Goal: Task Accomplishment & Management: Use online tool/utility

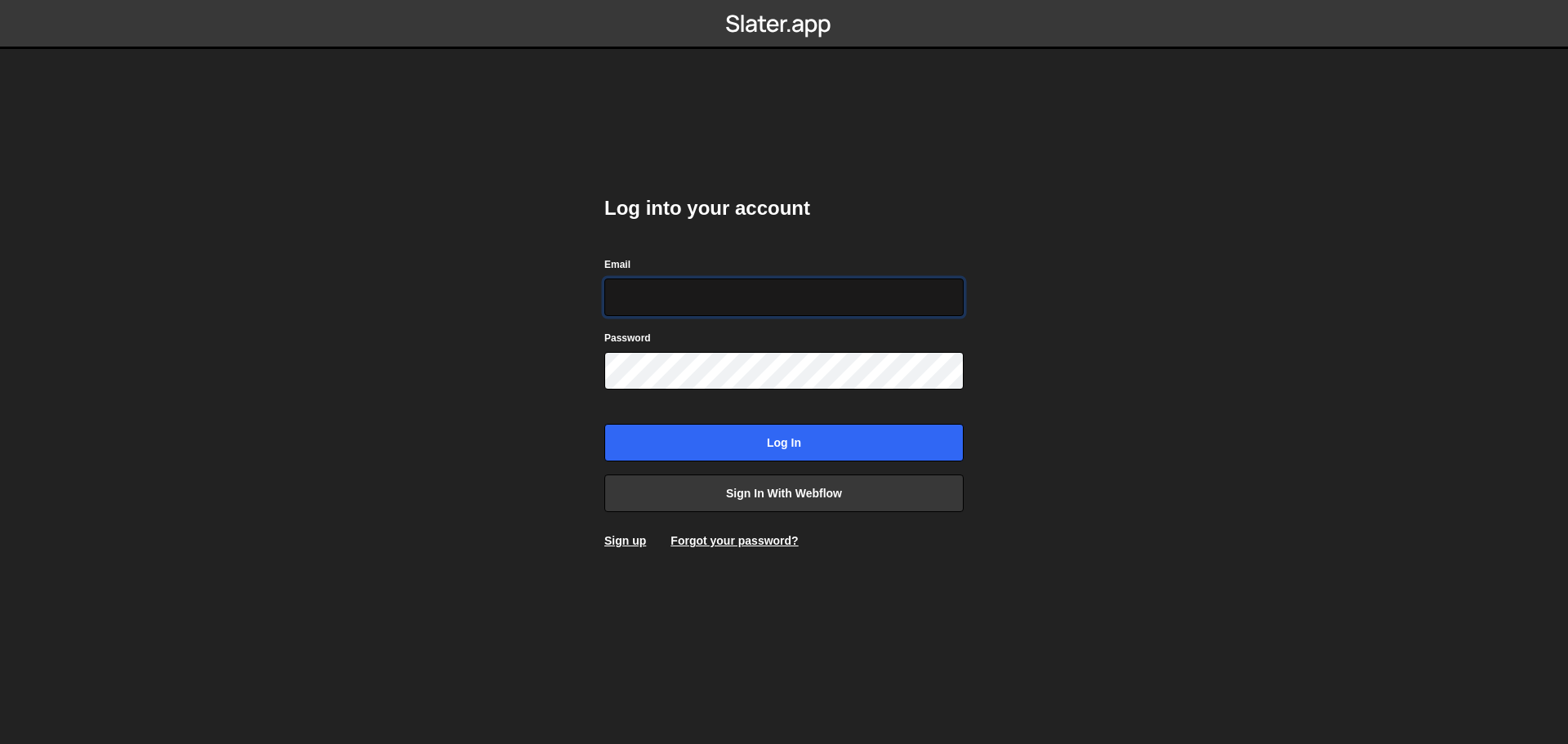
type input "alexandre@mekaa.co"
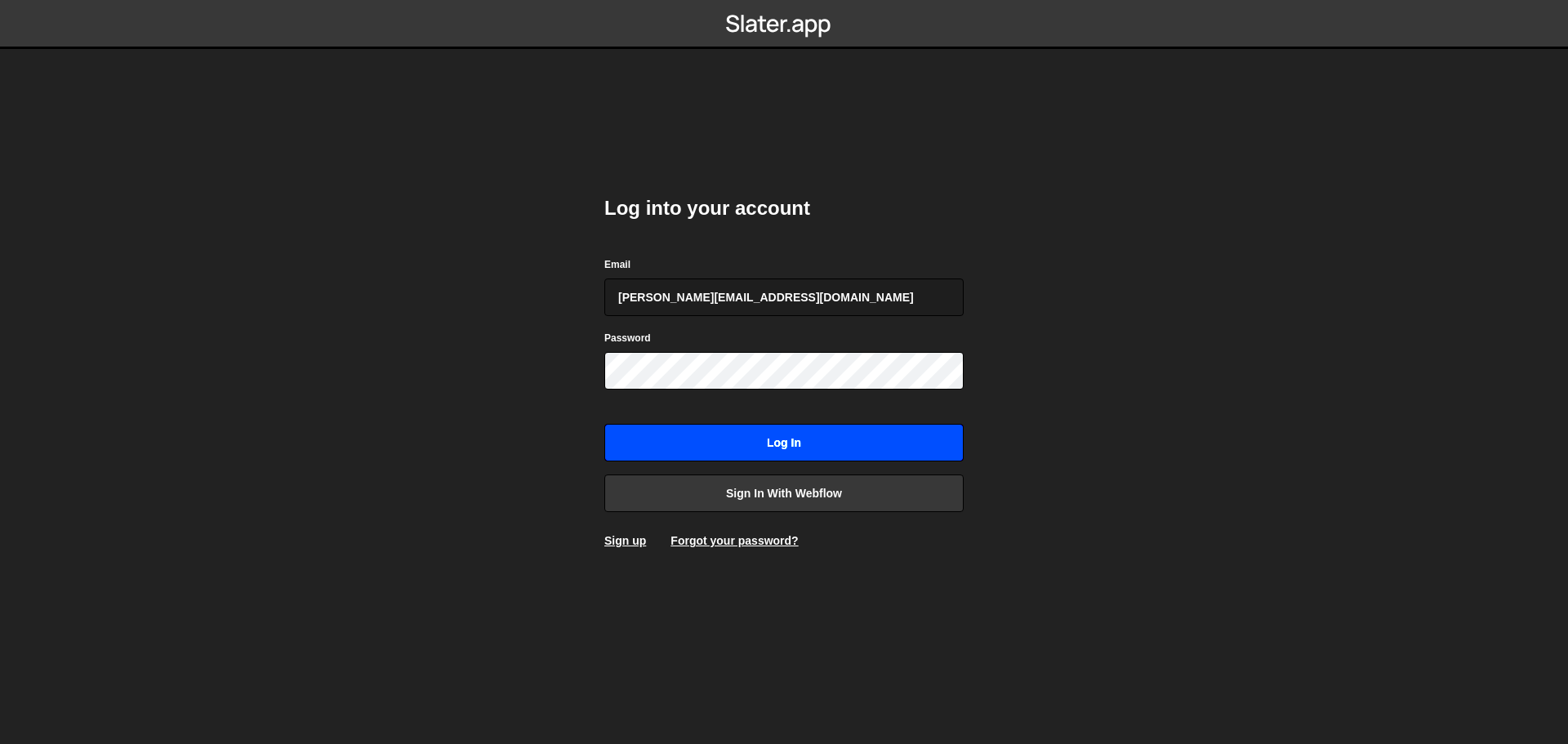
click at [830, 441] on input "Log in" at bounding box center [784, 442] width 360 height 38
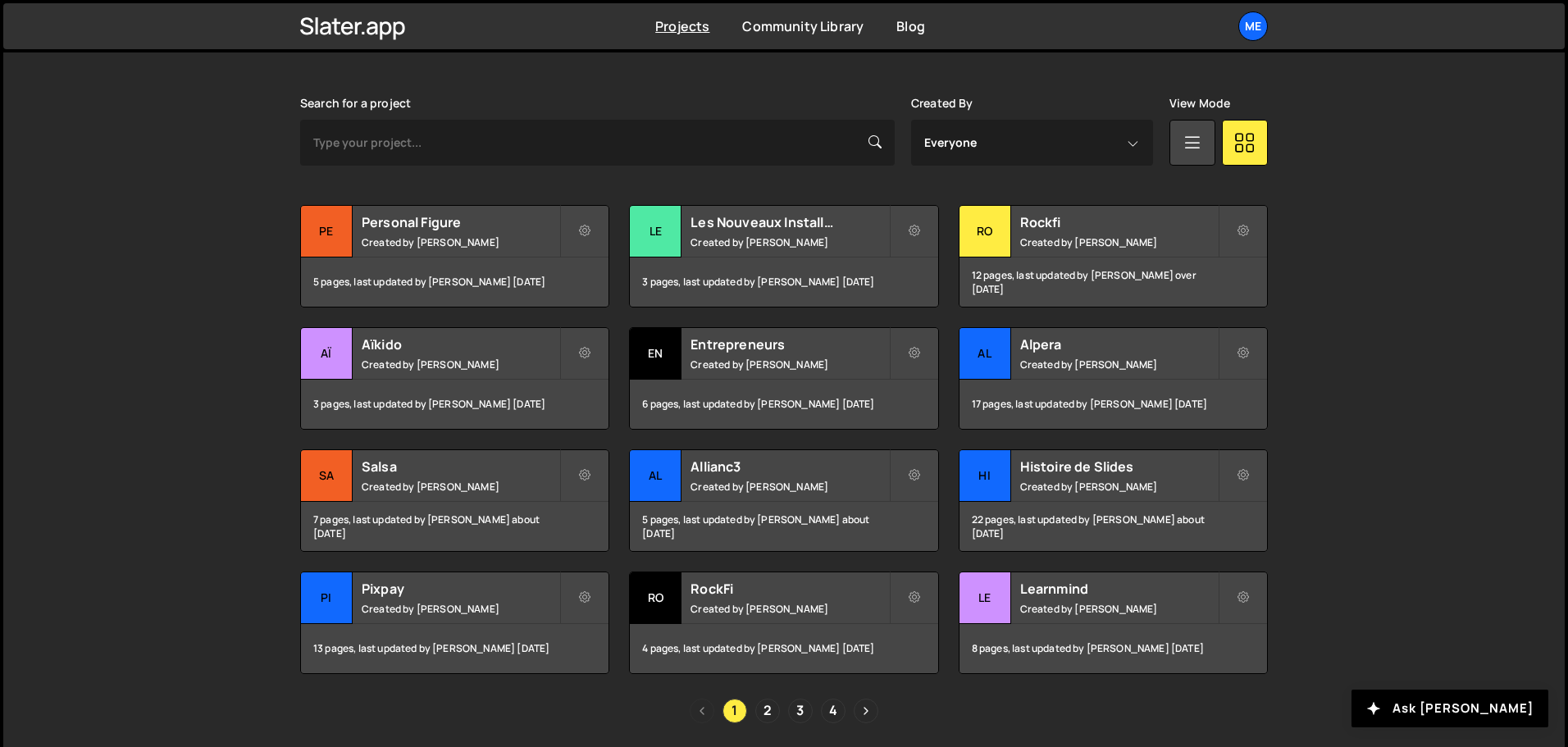
scroll to position [513, 0]
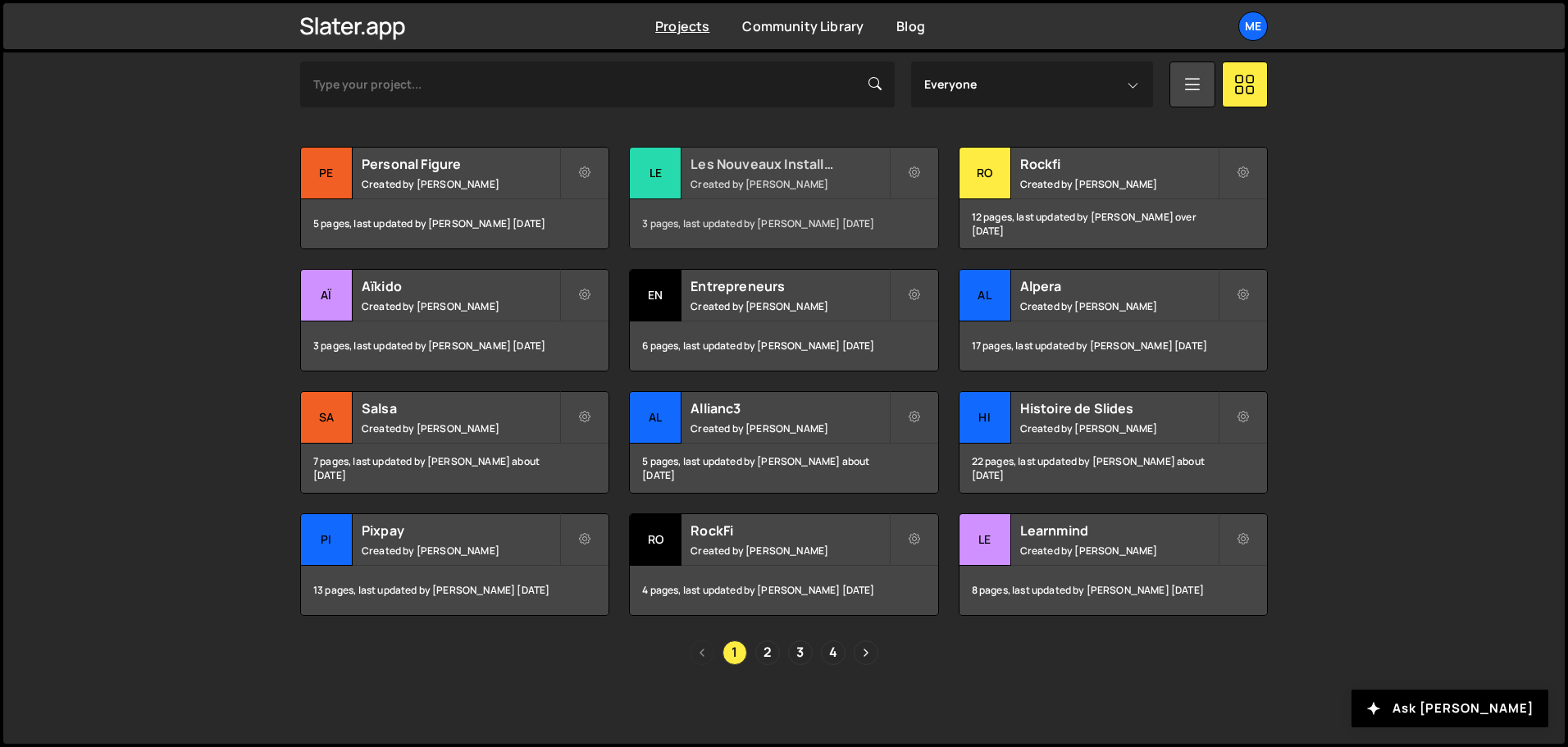
click at [758, 195] on div "Les Nouveaux Installateurs Created by [PERSON_NAME]" at bounding box center [783, 173] width 308 height 51
click at [756, 212] on div "3 pages, last updated by [PERSON_NAME] [DATE]" at bounding box center [783, 223] width 308 height 49
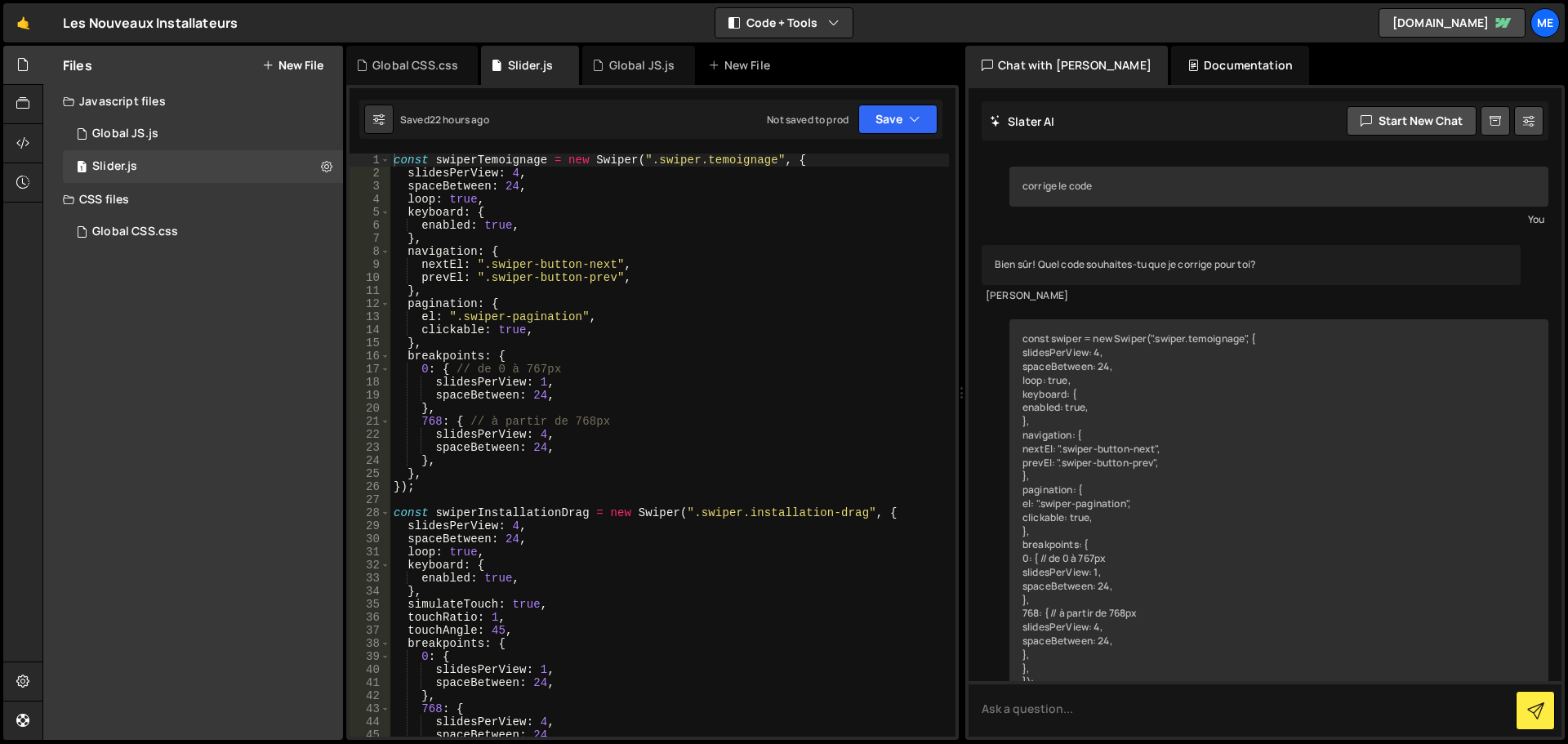
click at [517, 529] on div "const swiperTemoignage = new Swiper ( ".swiper.temoignage" , { slidesPerView : …" at bounding box center [670, 458] width 559 height 610
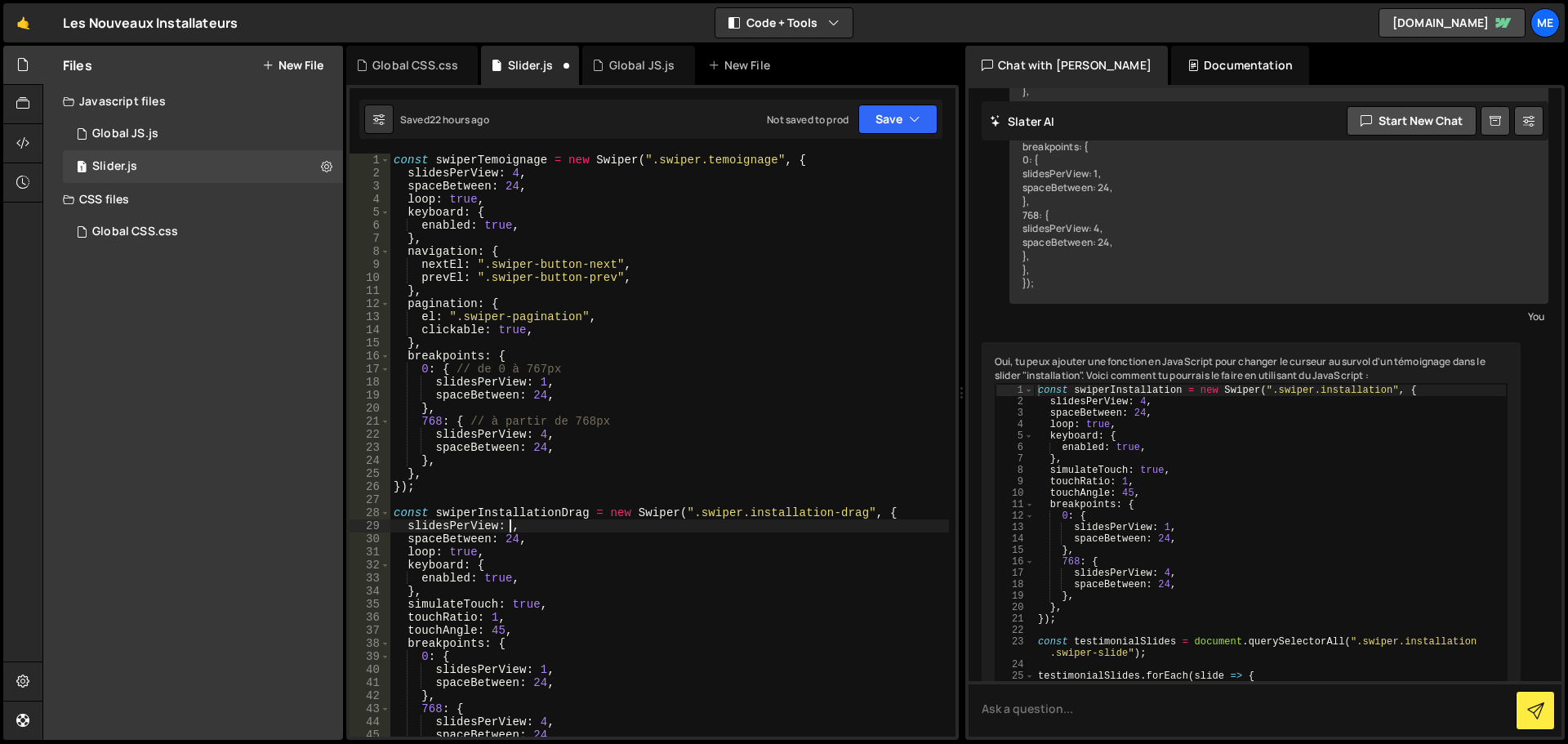
scroll to position [0, 8]
click at [669, 462] on div "const swiperTemoignage = new Swiper ( ".swiper.temoignage" , { slidesPerView : …" at bounding box center [670, 458] width 559 height 610
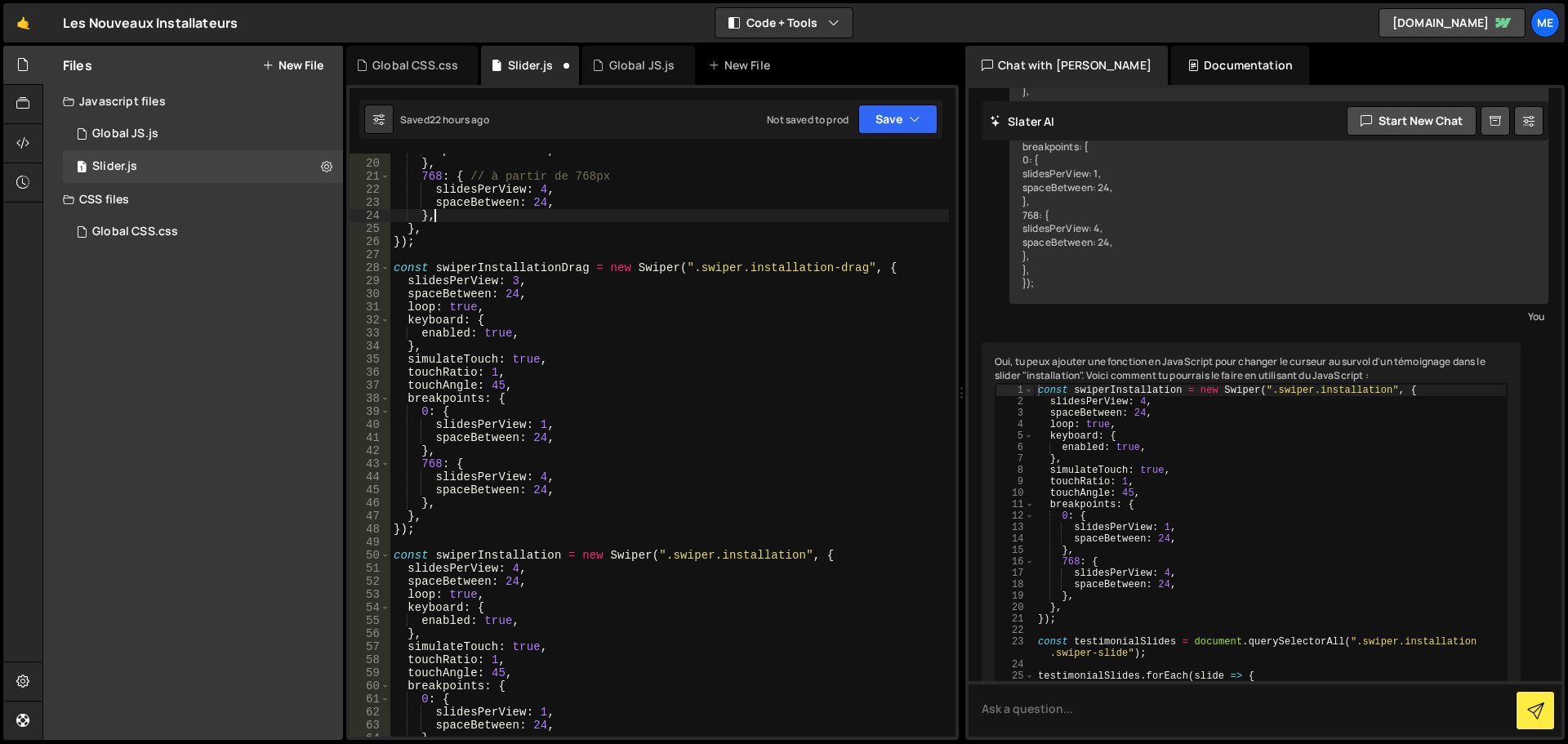
scroll to position [294, 0]
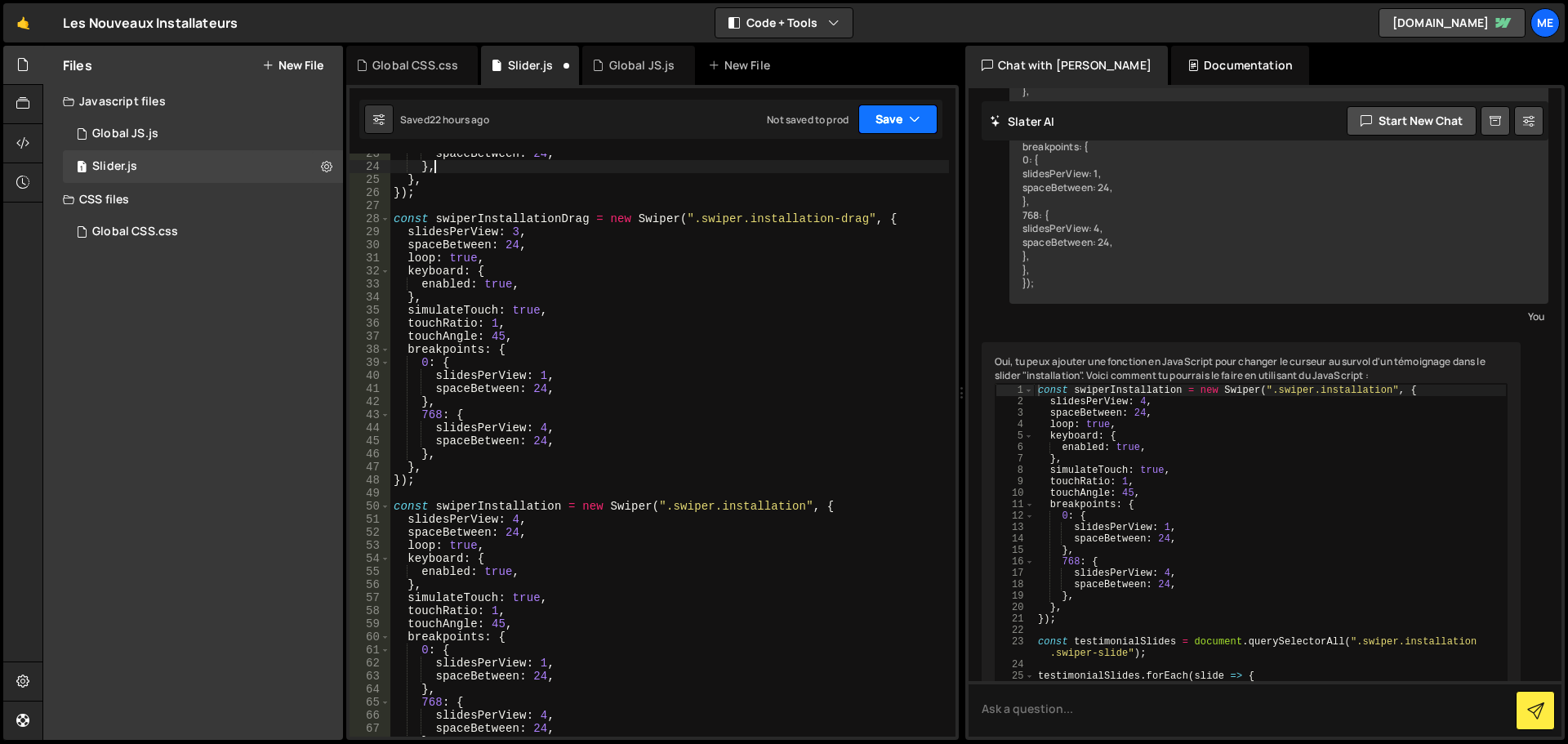
type textarea "},"
click at [896, 122] on button "Save" at bounding box center [898, 120] width 79 height 29
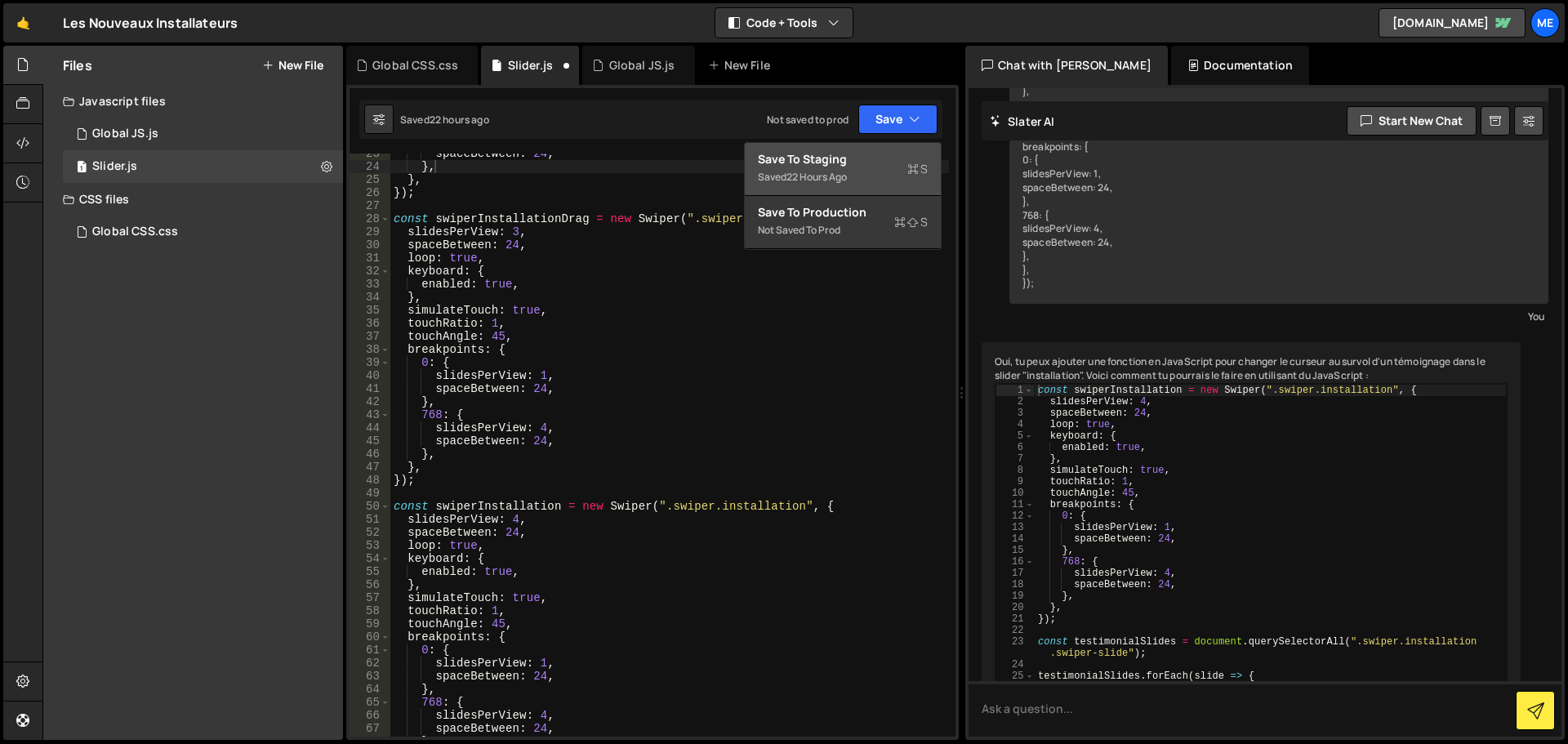
click at [853, 159] on div "Save to Staging S" at bounding box center [842, 159] width 170 height 17
